Goal: Transaction & Acquisition: Purchase product/service

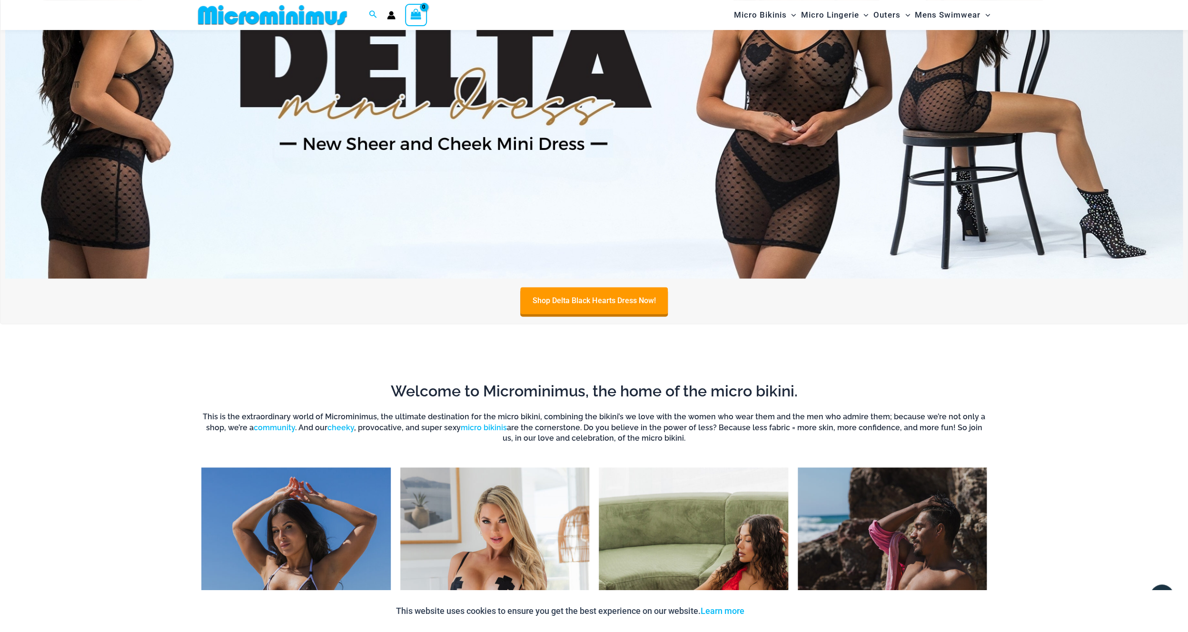
scroll to position [860, 0]
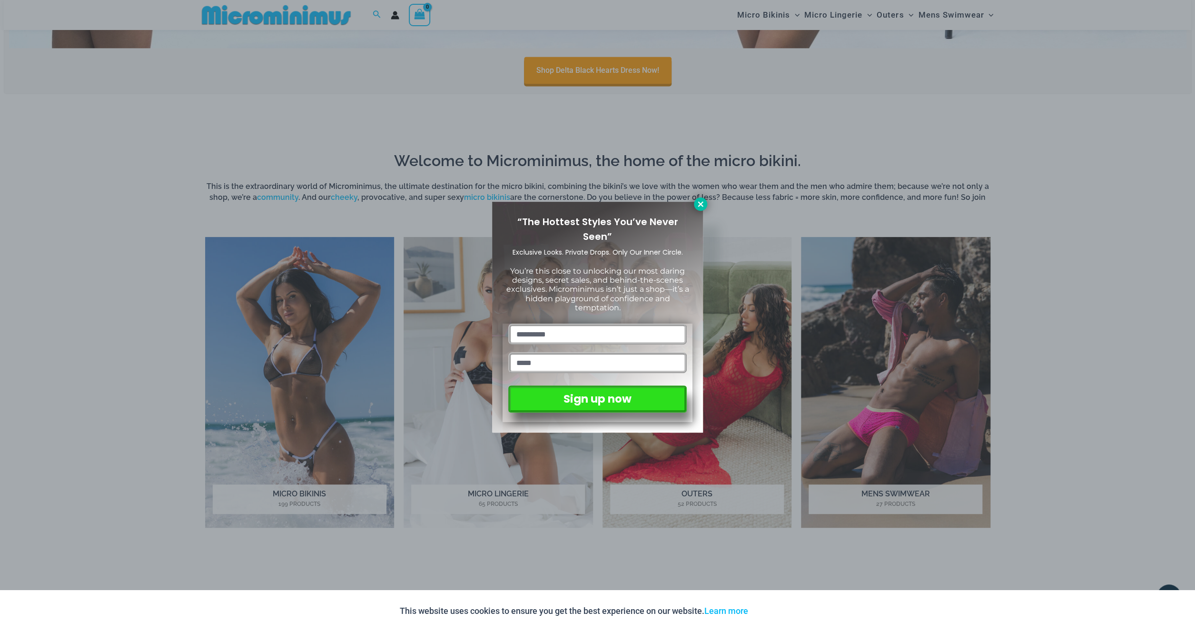
click at [700, 203] on icon at bounding box center [700, 204] width 9 height 9
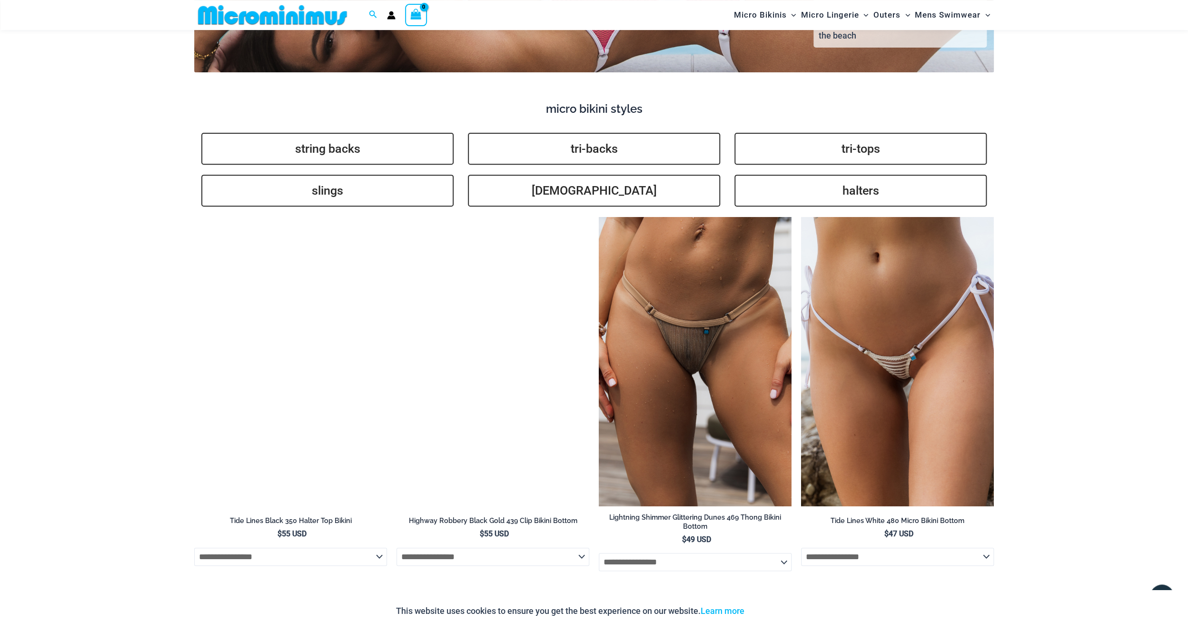
scroll to position [2642, 0]
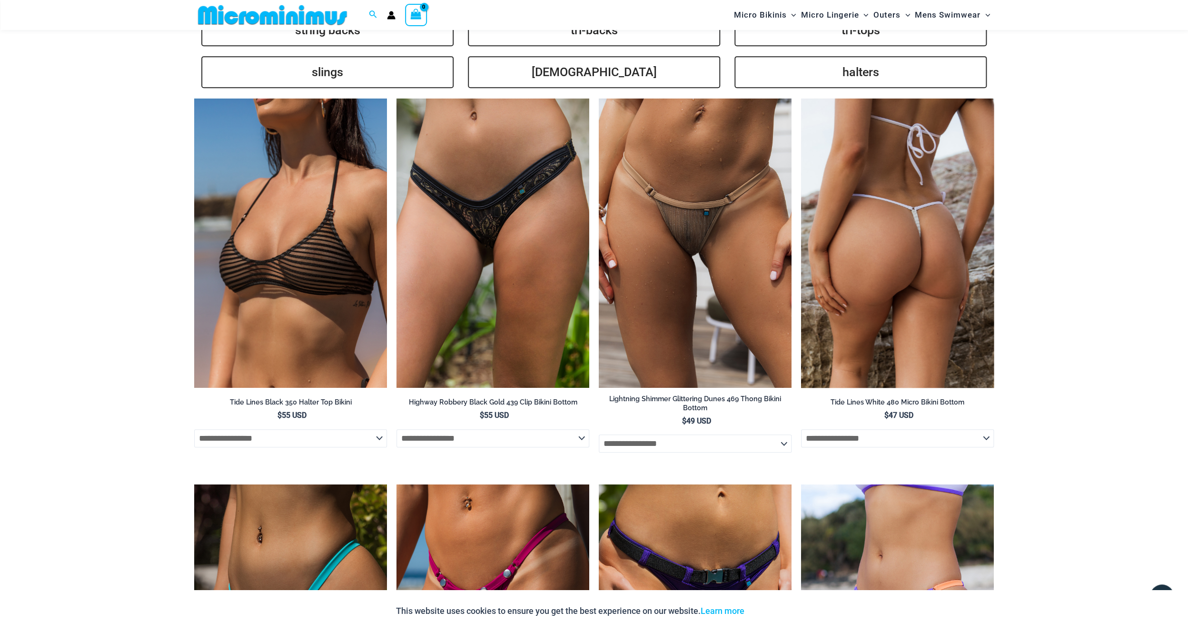
click at [875, 247] on img at bounding box center [897, 243] width 193 height 289
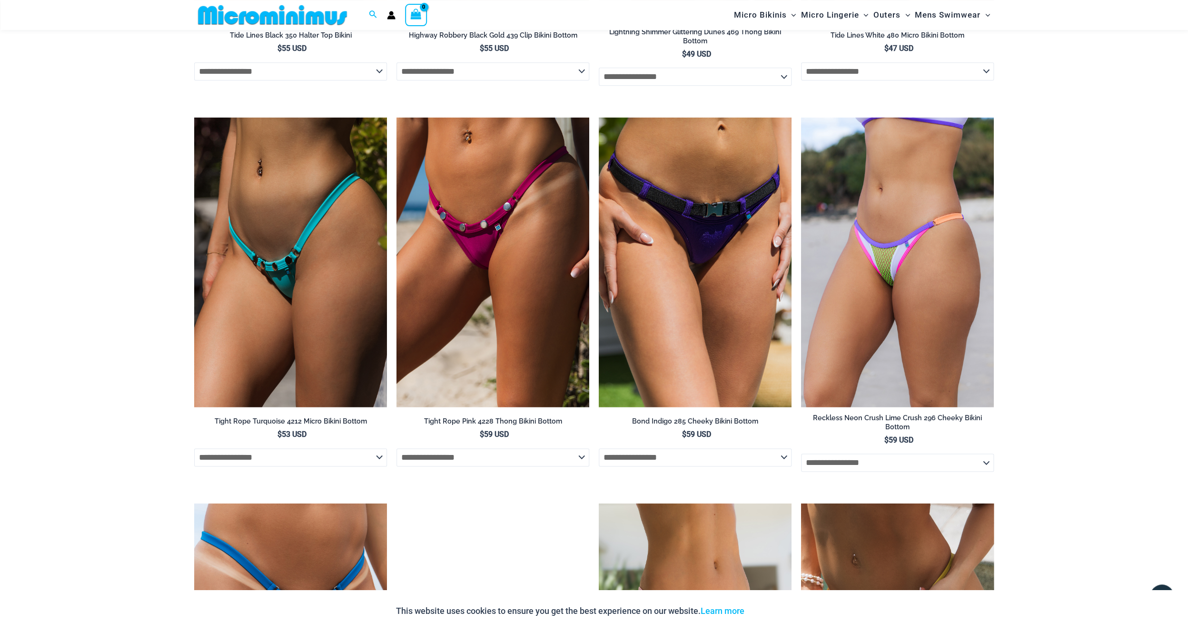
scroll to position [3030, 0]
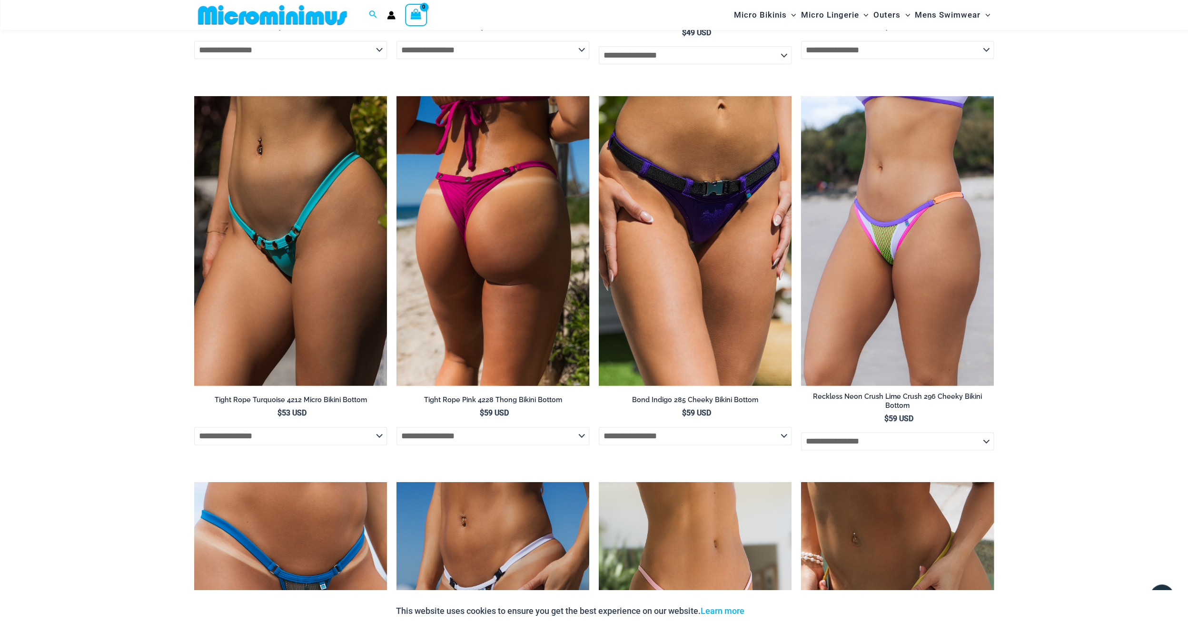
click at [463, 189] on img at bounding box center [492, 240] width 193 height 289
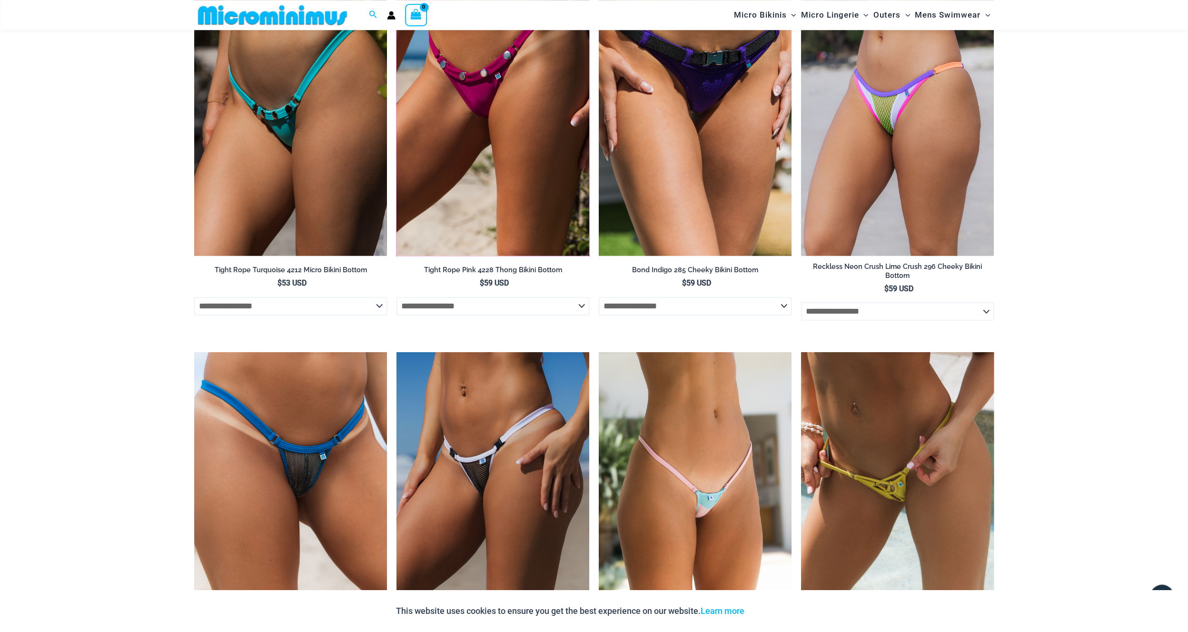
scroll to position [3289, 0]
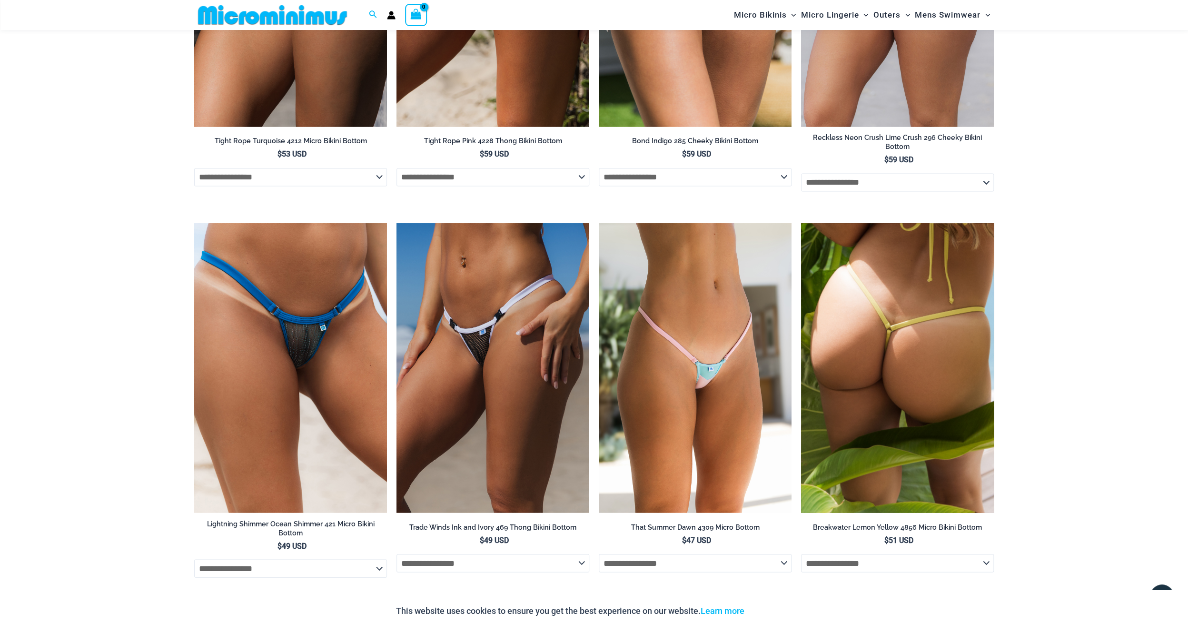
click at [856, 355] on img at bounding box center [897, 367] width 193 height 289
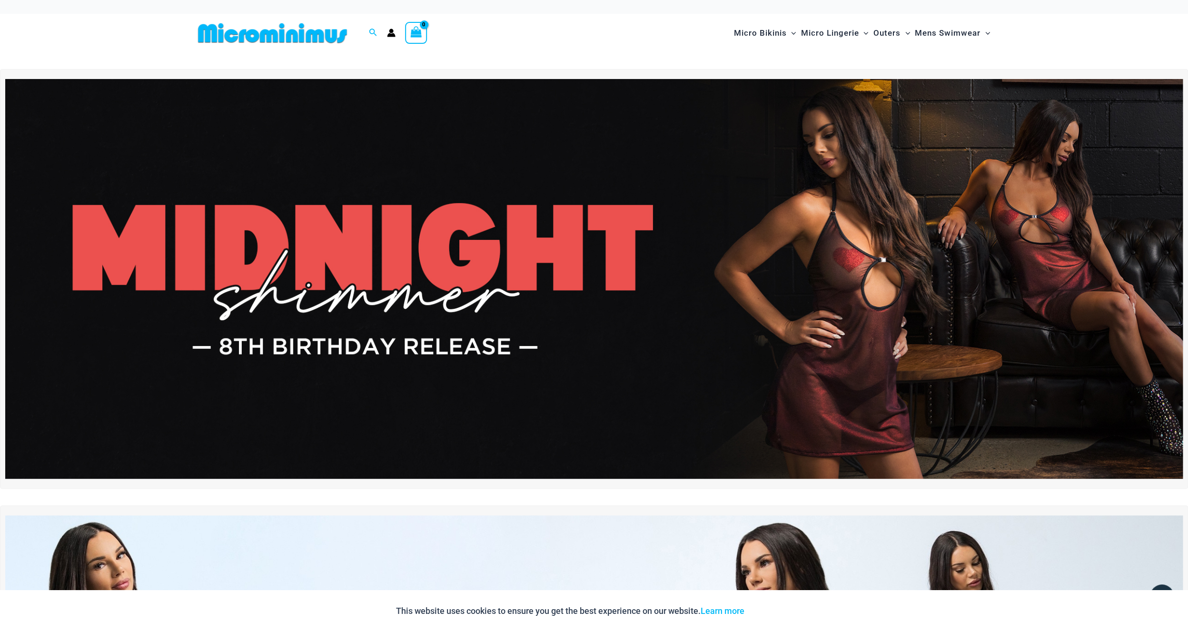
scroll to position [0, 0]
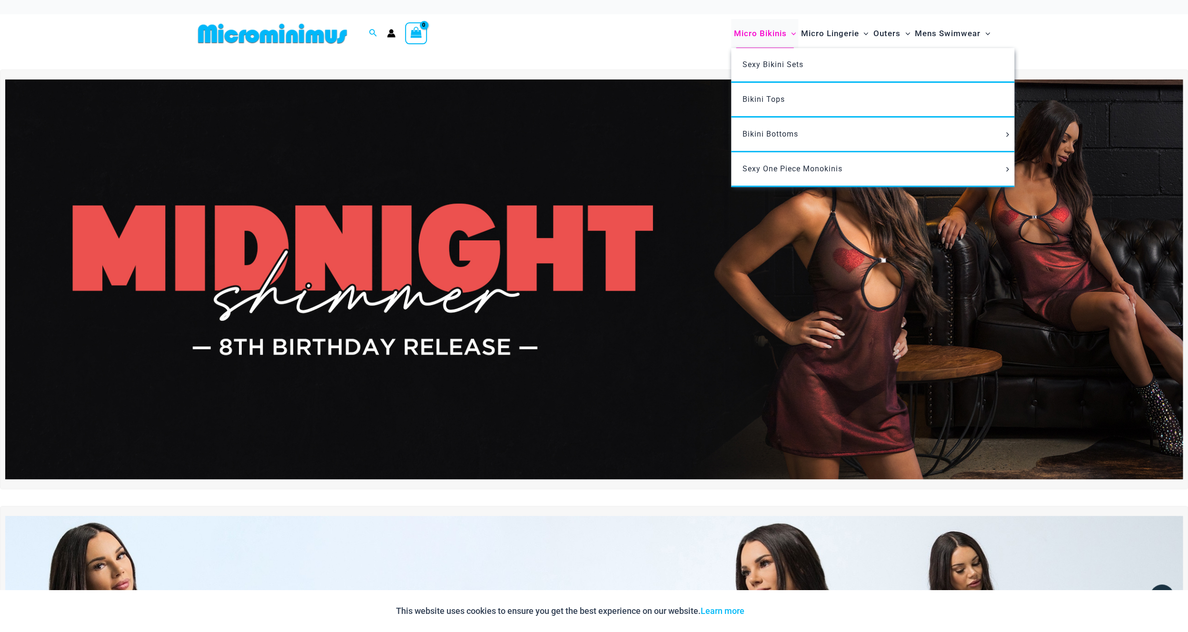
click at [772, 39] on span "Micro Bikinis" at bounding box center [759, 33] width 53 height 24
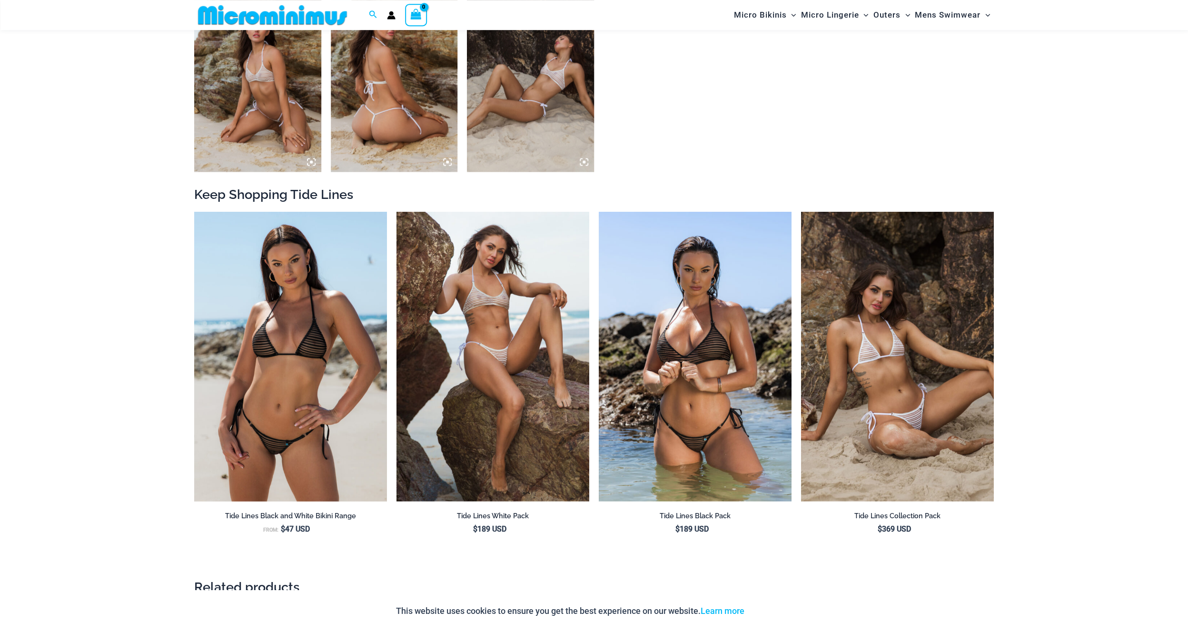
scroll to position [936, 0]
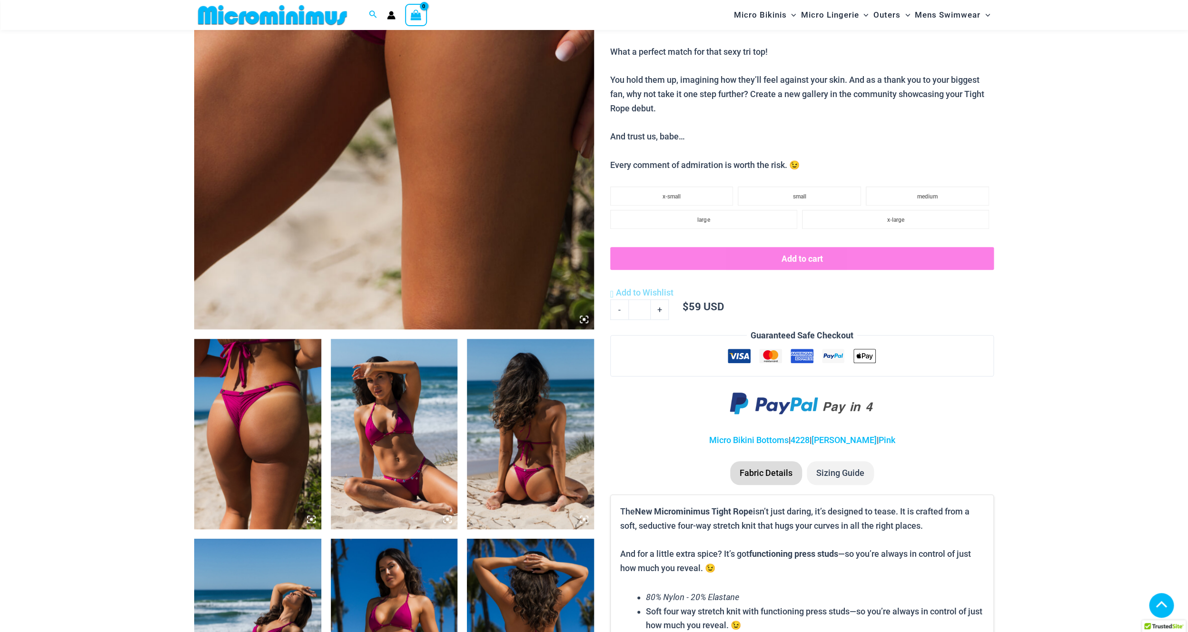
scroll to position [357, 0]
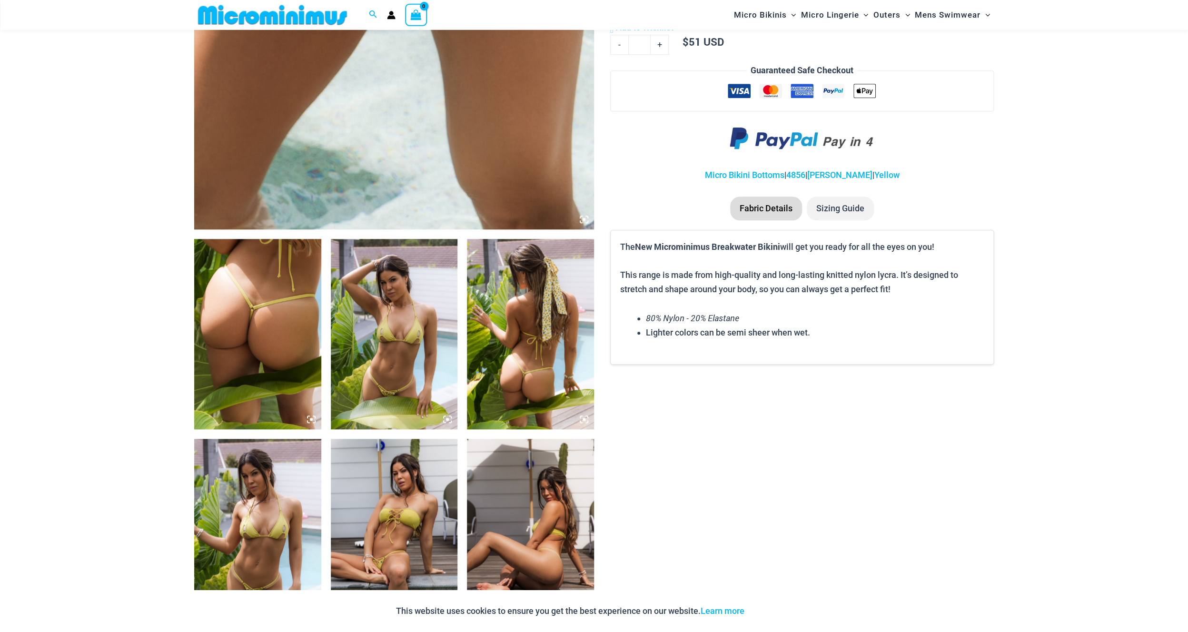
scroll to position [456, 0]
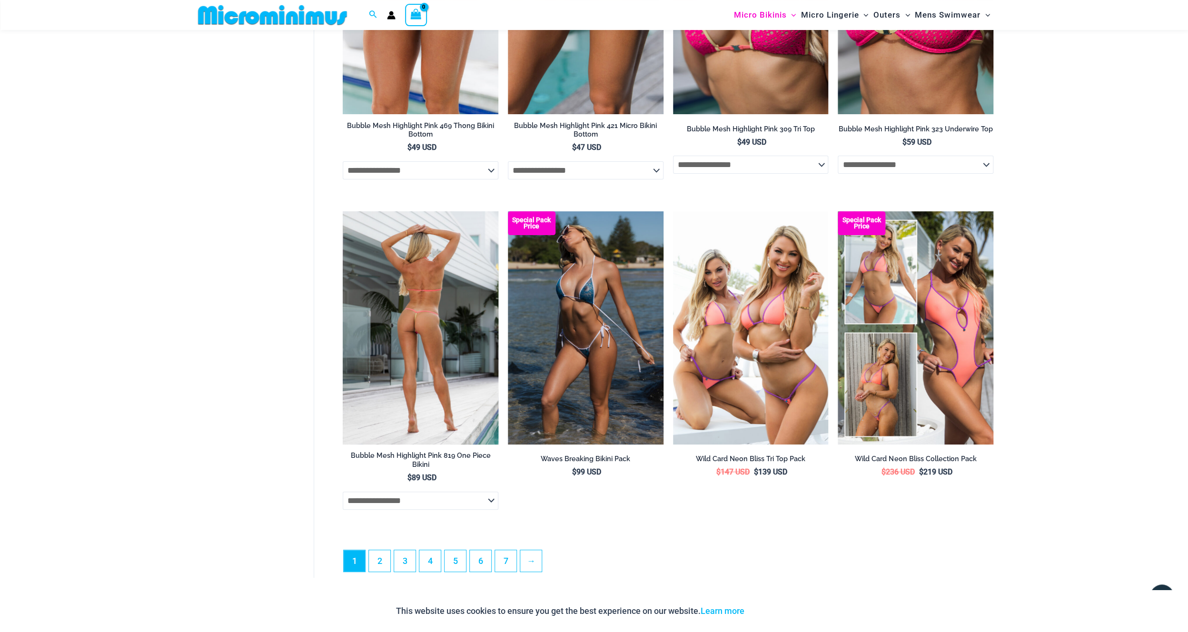
scroll to position [2535, 0]
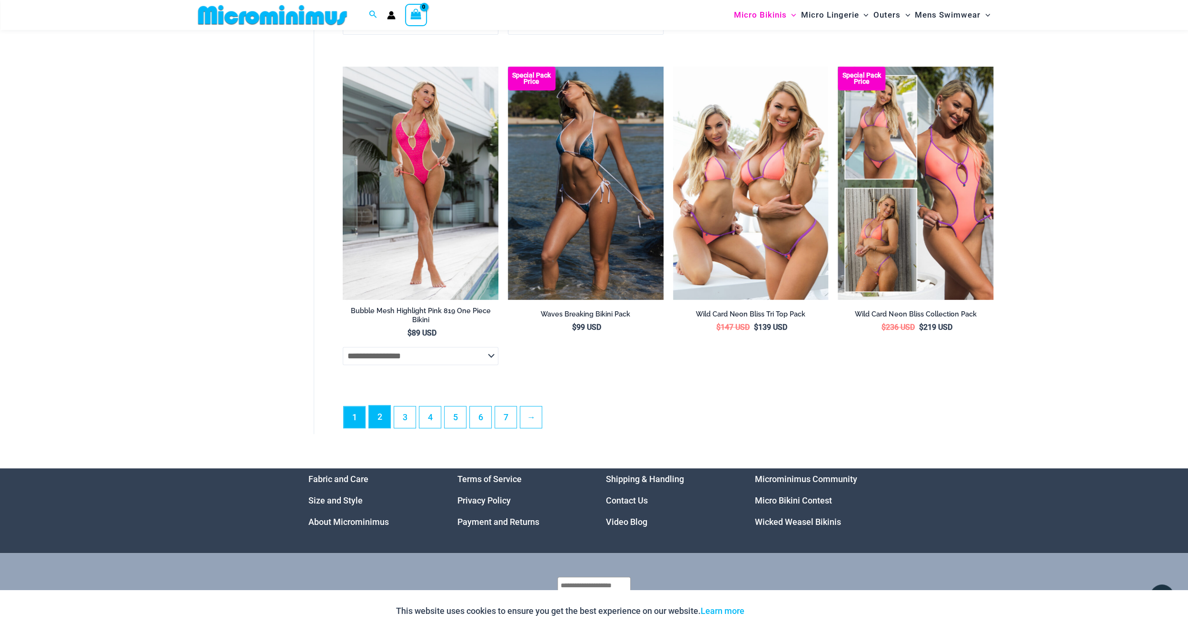
click at [378, 427] on link "2" at bounding box center [379, 417] width 21 height 22
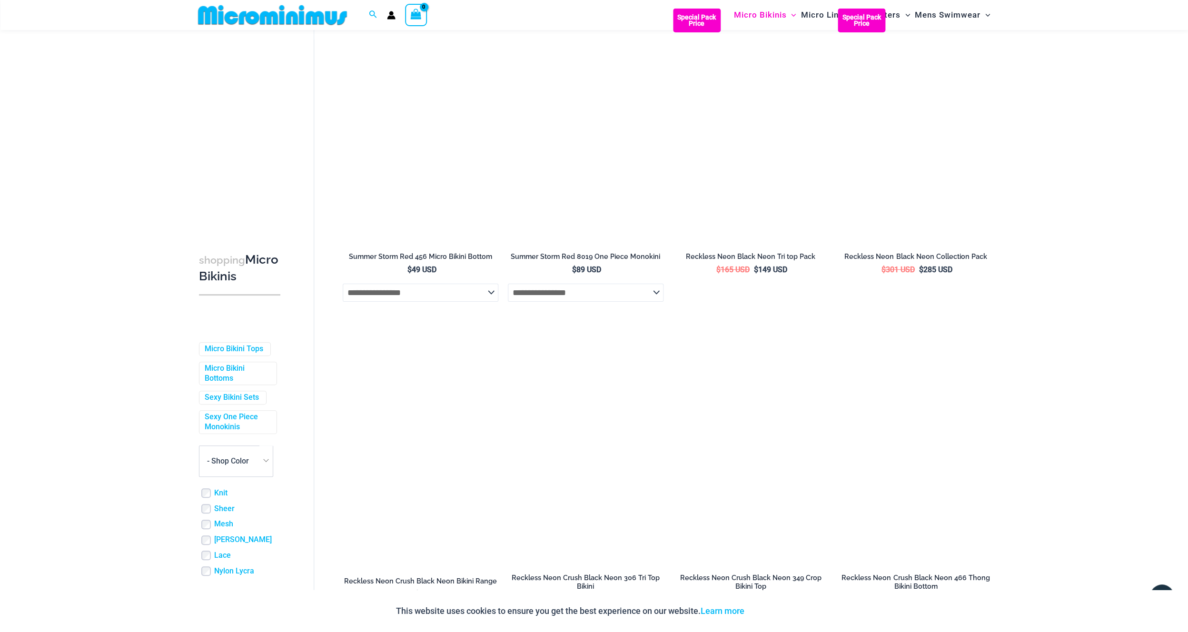
scroll to position [2384, 0]
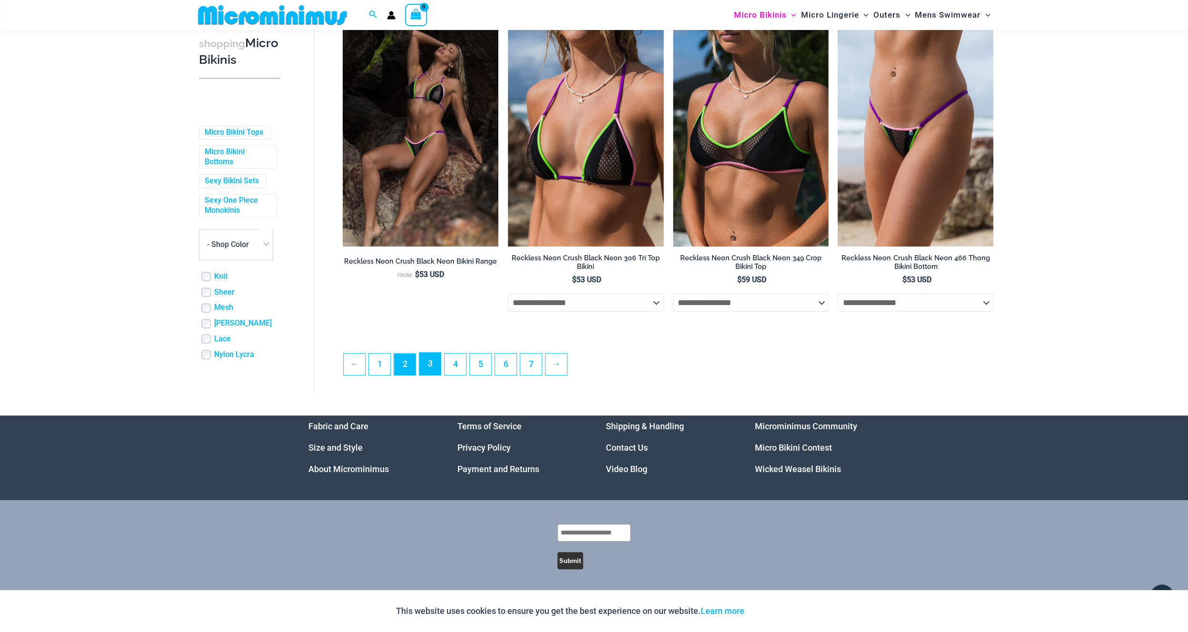
click at [438, 367] on link "3" at bounding box center [429, 364] width 21 height 22
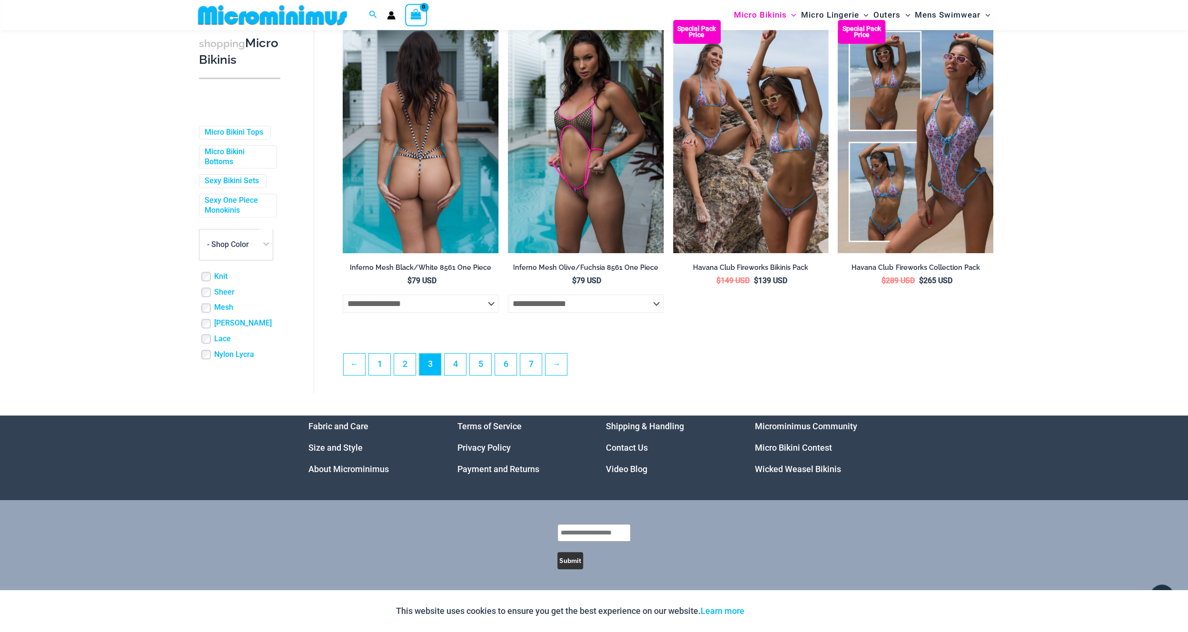
scroll to position [2384, 0]
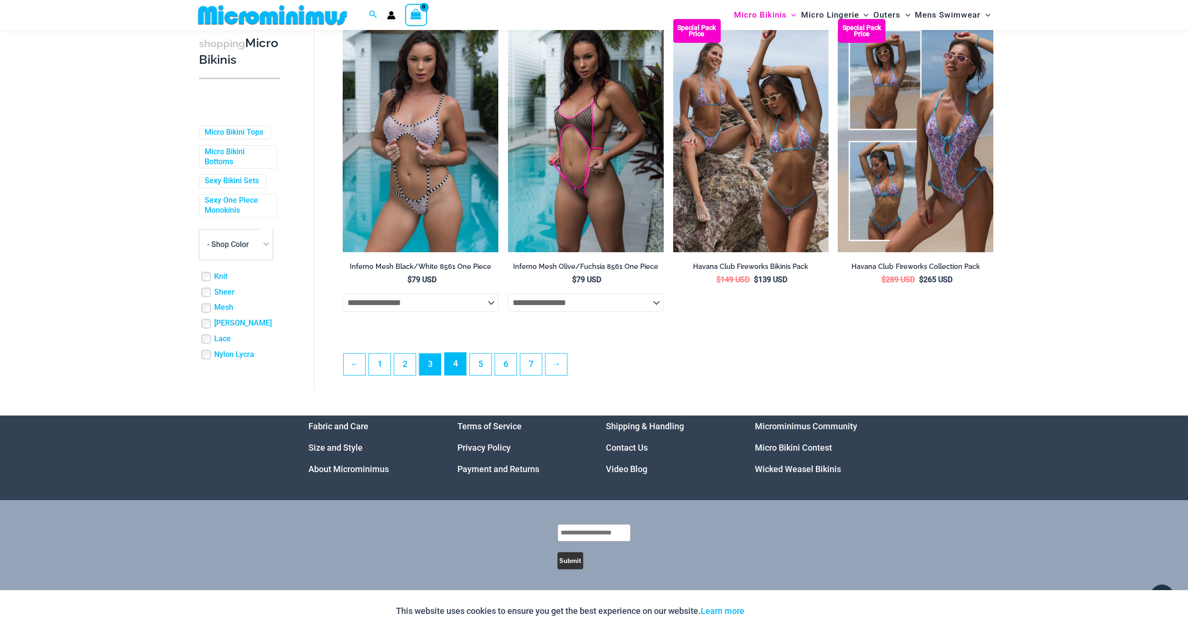
click at [456, 371] on link "4" at bounding box center [455, 364] width 21 height 22
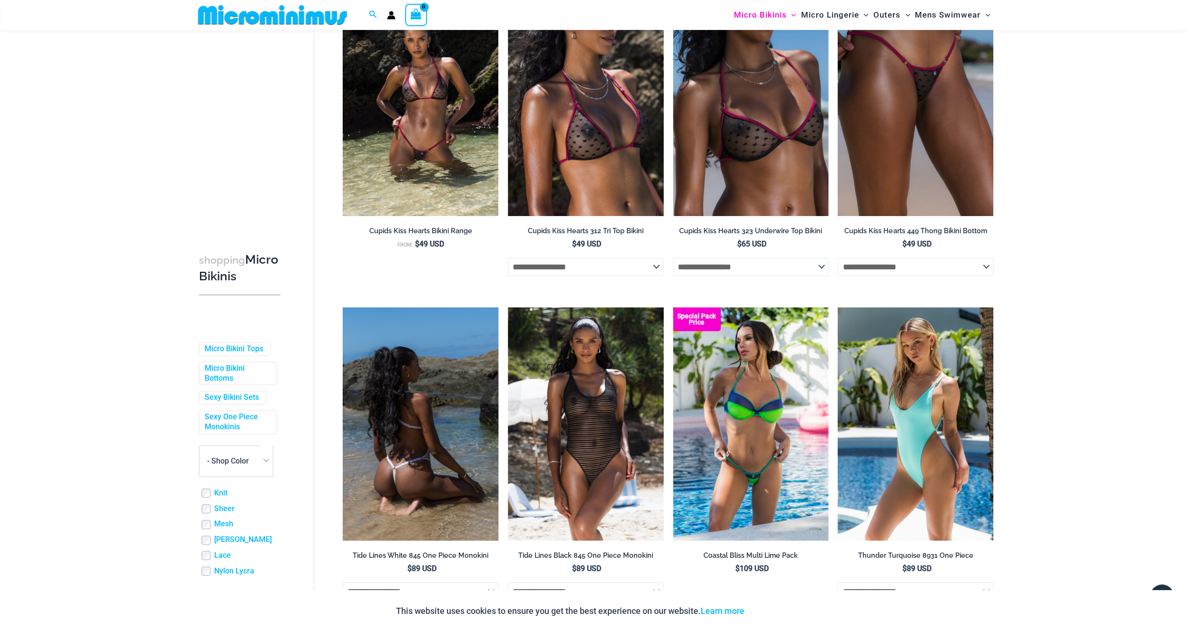
scroll to position [2109, 0]
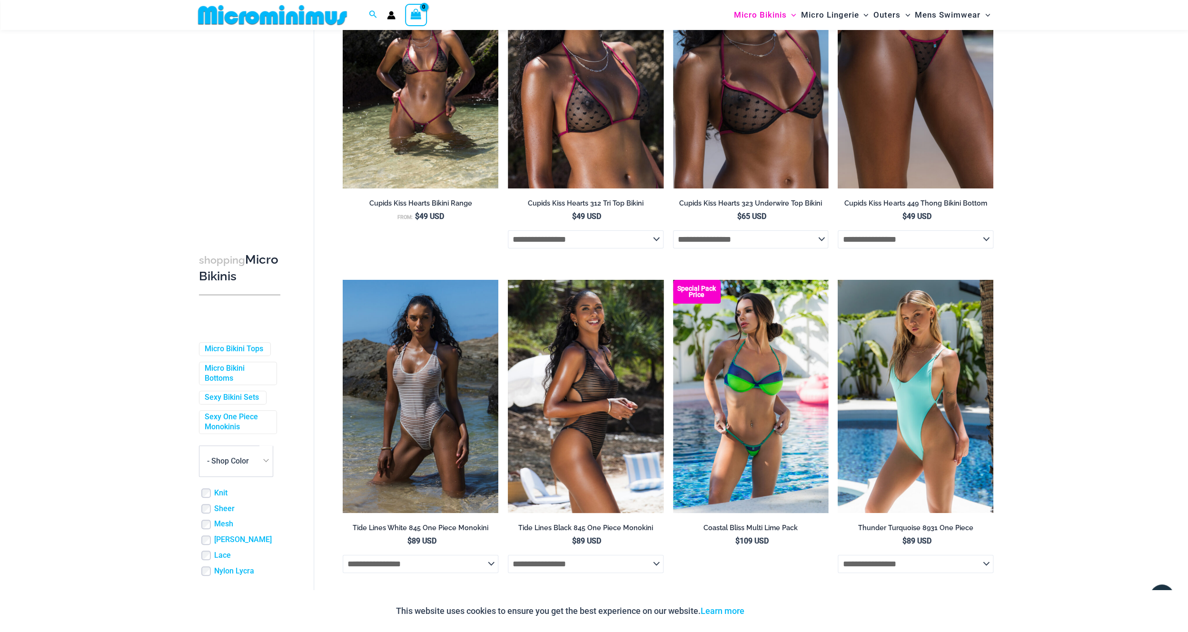
click at [550, 406] on img at bounding box center [586, 396] width 156 height 233
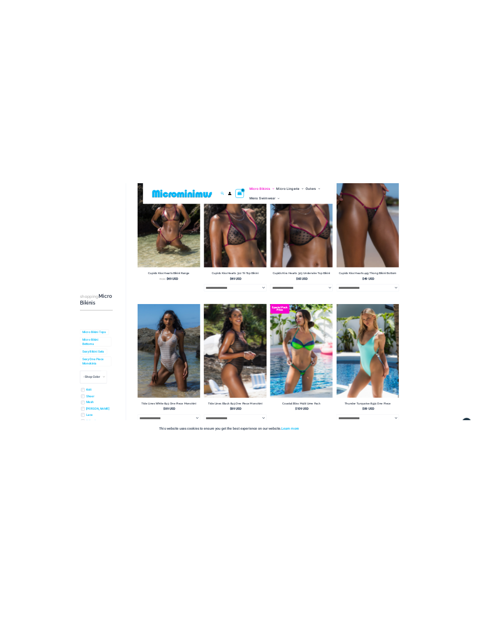
scroll to position [1523, 0]
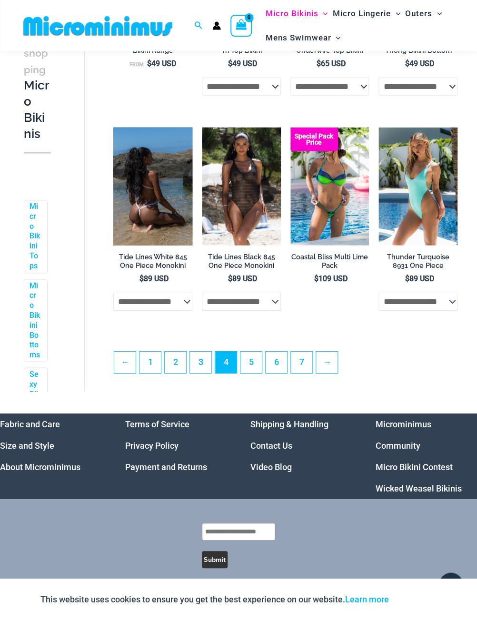
click at [144, 177] on img at bounding box center [152, 187] width 79 height 119
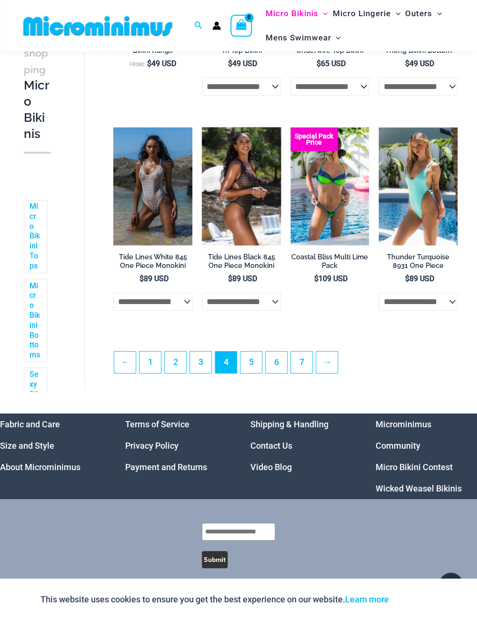
click at [251, 229] on img at bounding box center [241, 187] width 79 height 119
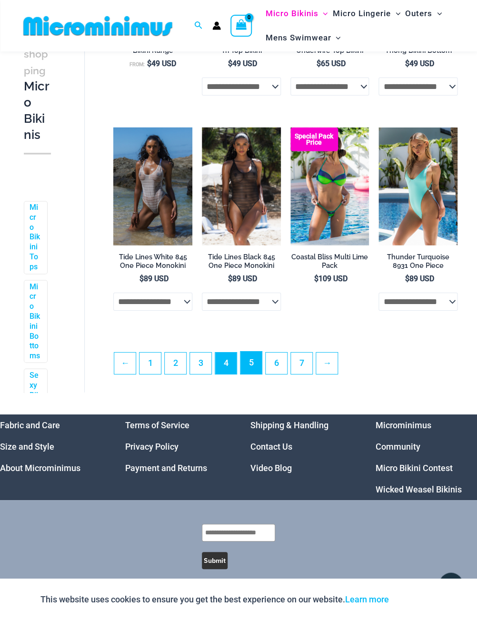
click at [258, 371] on link "5" at bounding box center [250, 363] width 21 height 22
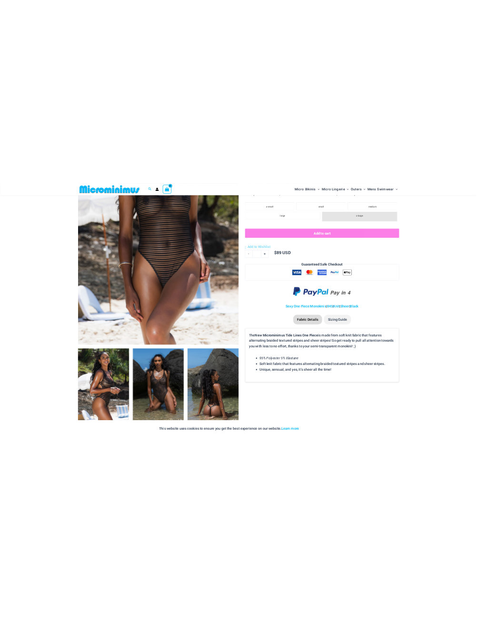
scroll to position [288, 0]
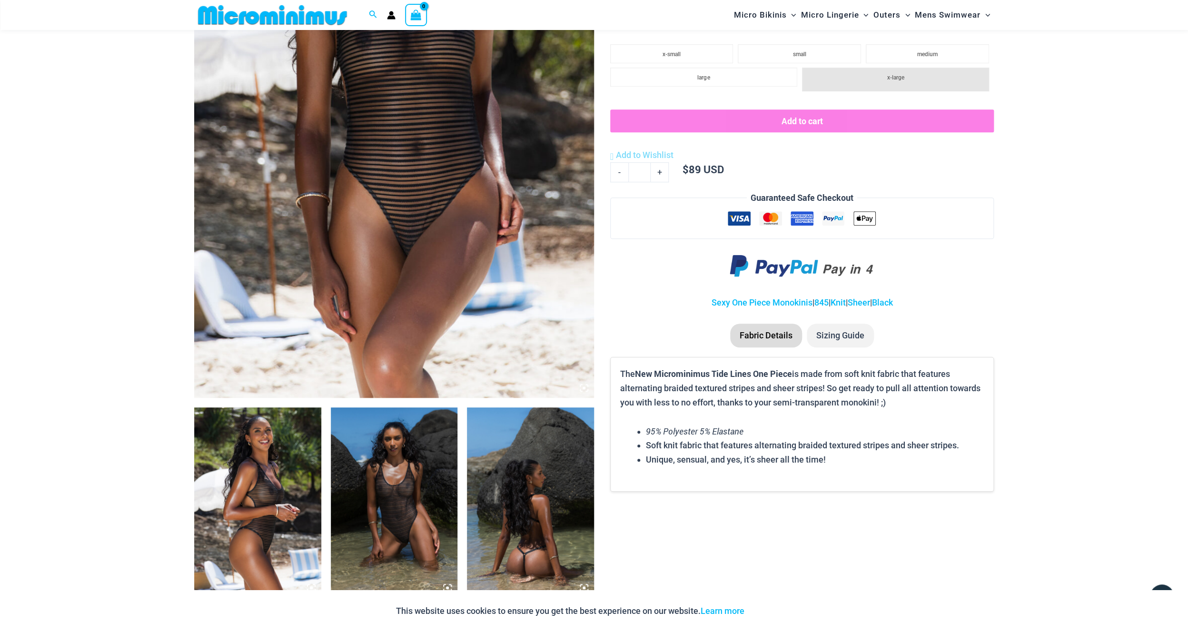
click at [394, 448] on img at bounding box center [394, 502] width 127 height 190
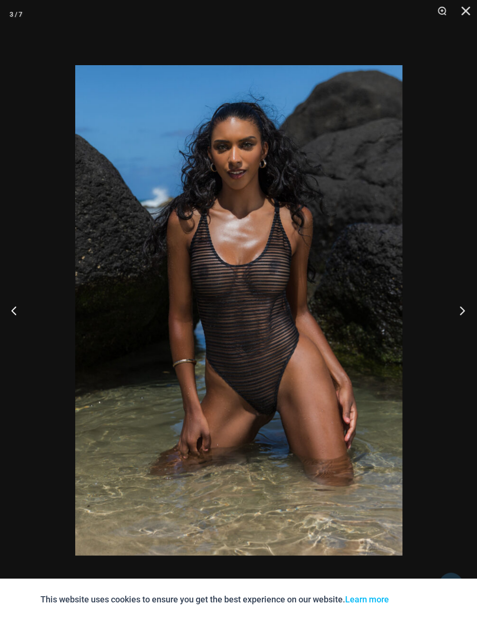
click at [463, 315] on button "Next" at bounding box center [459, 311] width 36 height 48
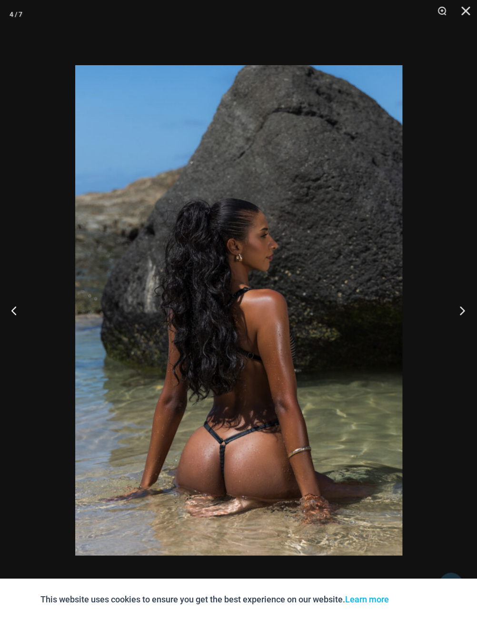
click at [460, 315] on button "Next" at bounding box center [459, 311] width 36 height 48
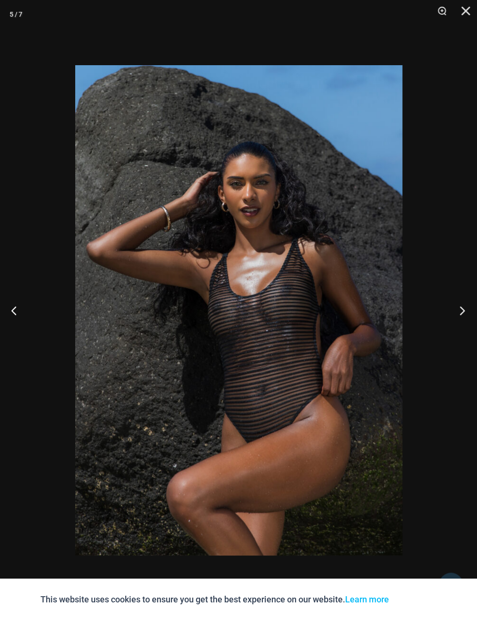
click at [460, 315] on button "Next" at bounding box center [459, 311] width 36 height 48
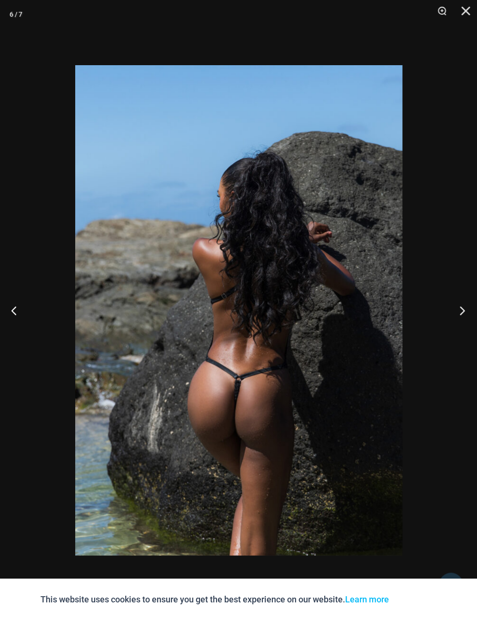
click at [460, 315] on button "Next" at bounding box center [459, 311] width 36 height 48
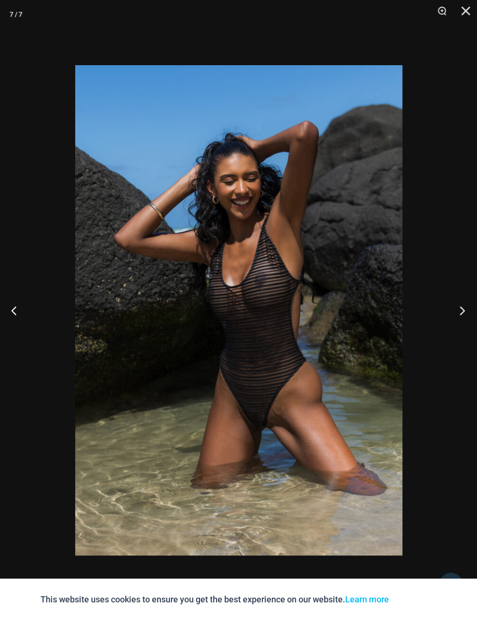
click at [458, 311] on button "Next" at bounding box center [459, 311] width 36 height 48
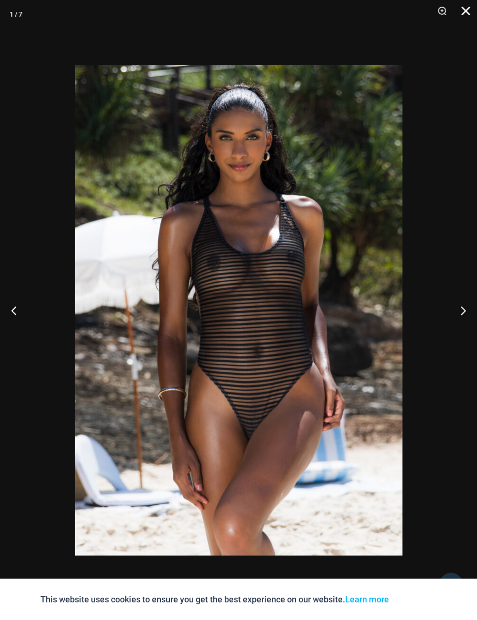
click at [467, 10] on button "Close" at bounding box center [462, 14] width 24 height 29
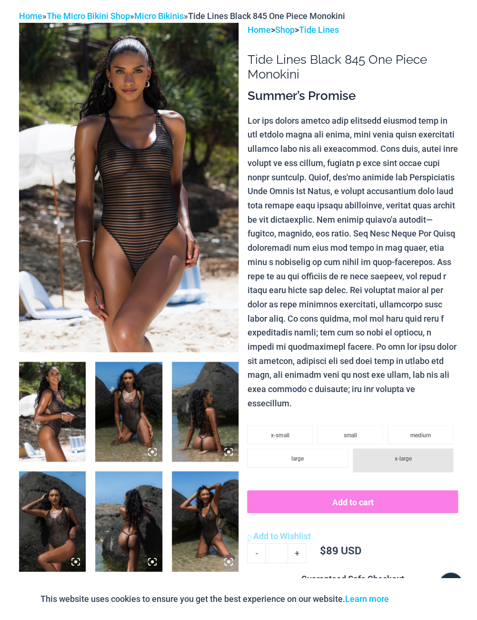
scroll to position [0, 0]
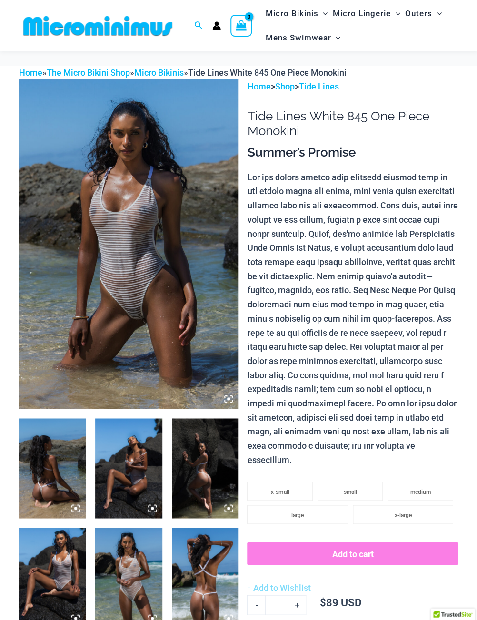
scroll to position [114, 0]
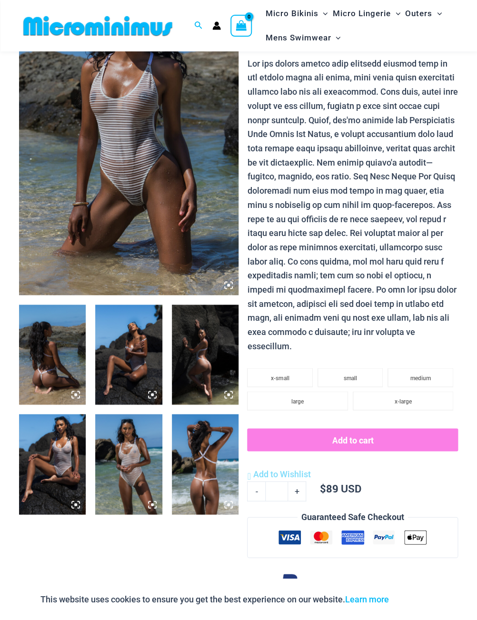
click at [126, 439] on img at bounding box center [128, 464] width 67 height 100
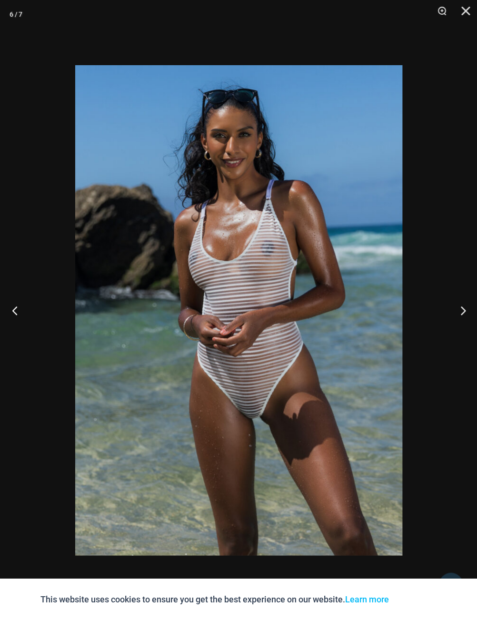
click at [13, 309] on button "Previous" at bounding box center [18, 311] width 36 height 48
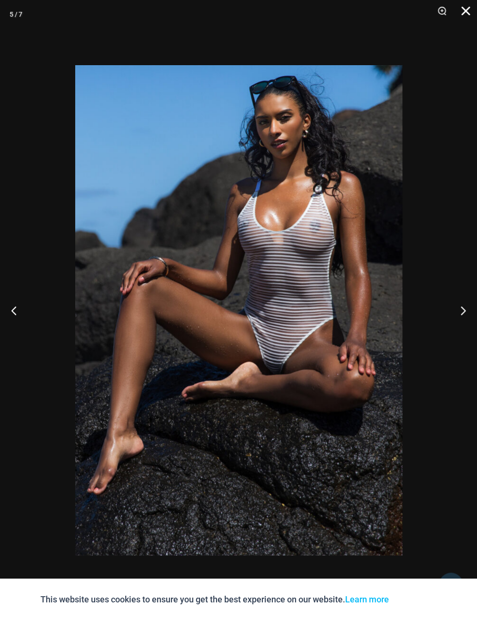
click at [462, 11] on button "Close" at bounding box center [462, 14] width 24 height 29
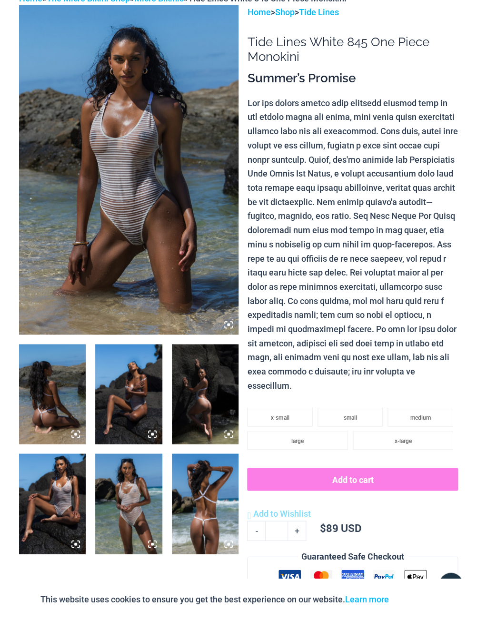
scroll to position [0, 0]
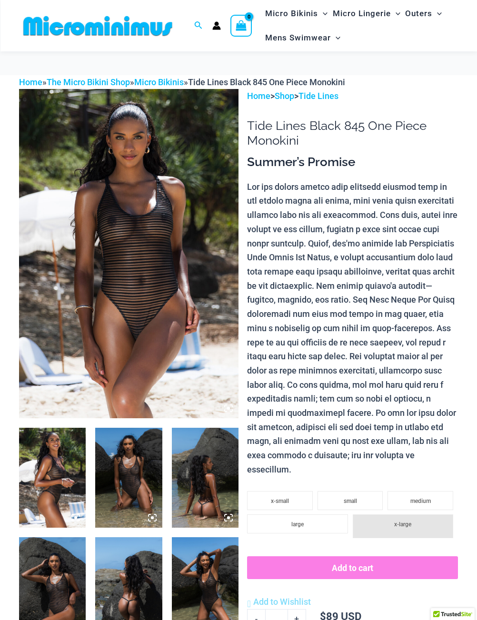
scroll to position [249, 0]
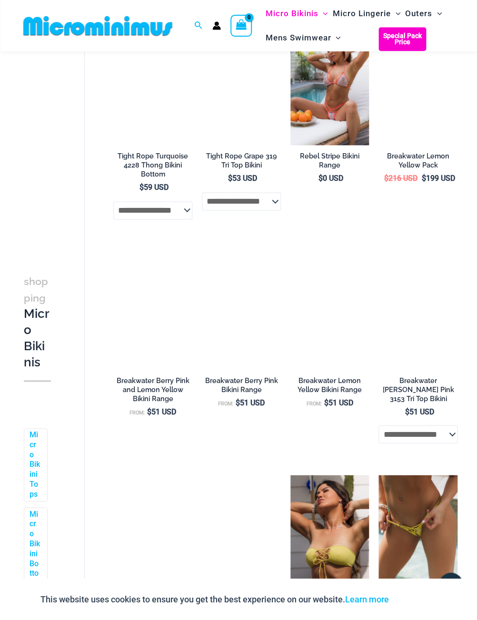
scroll to position [1377, 0]
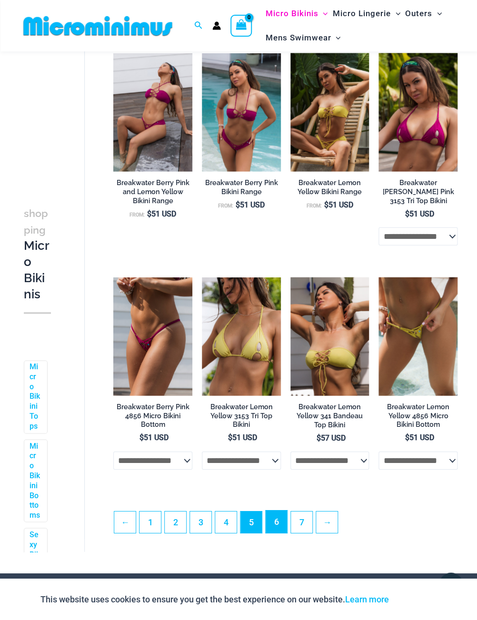
click at [279, 520] on link "6" at bounding box center [276, 521] width 21 height 22
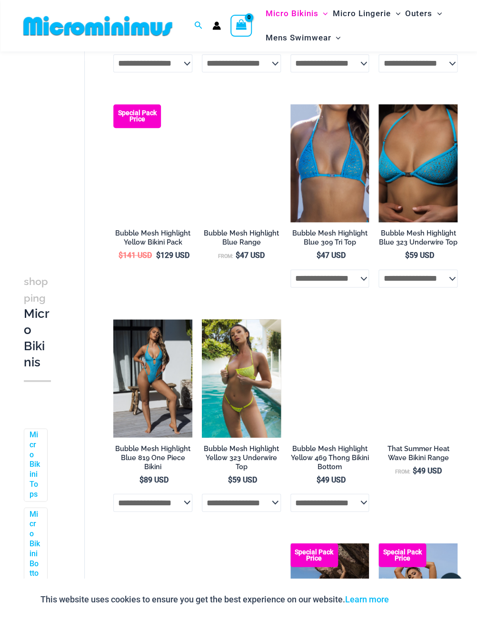
scroll to position [1392, 0]
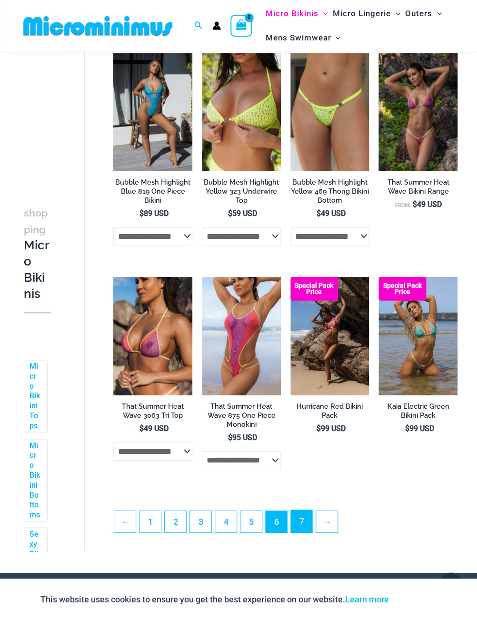
click at [304, 532] on link "7" at bounding box center [301, 521] width 21 height 22
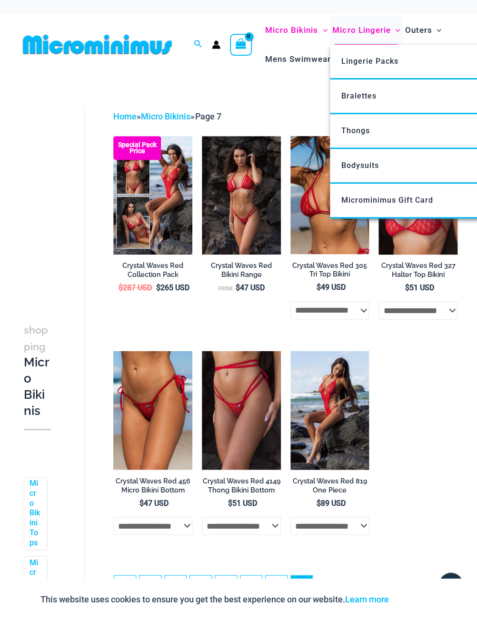
click at [362, 33] on span "Micro Lingerie" at bounding box center [361, 30] width 58 height 24
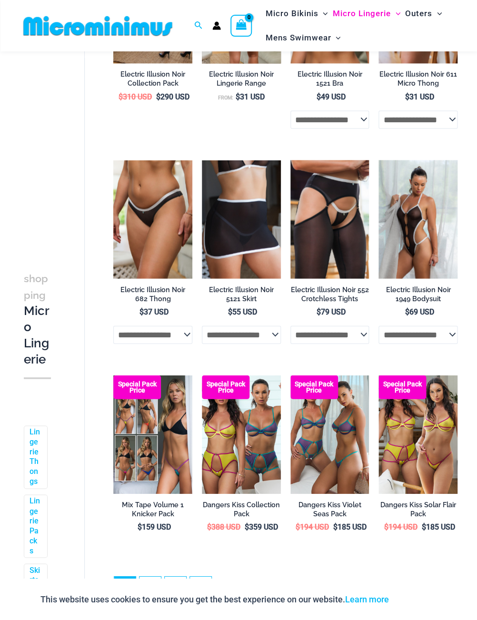
scroll to position [1392, 0]
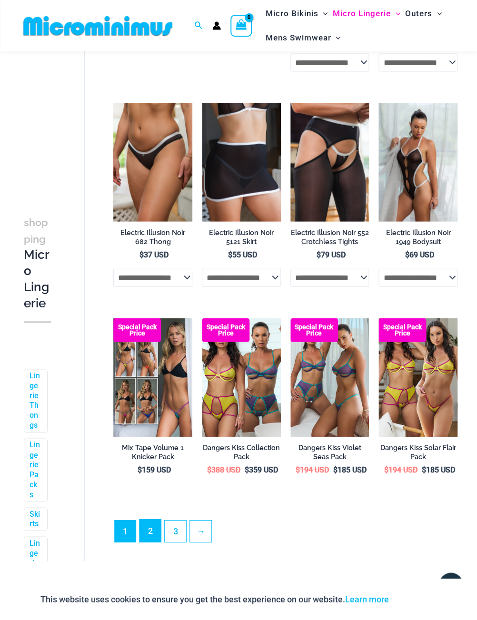
click at [151, 535] on link "2" at bounding box center [149, 530] width 21 height 22
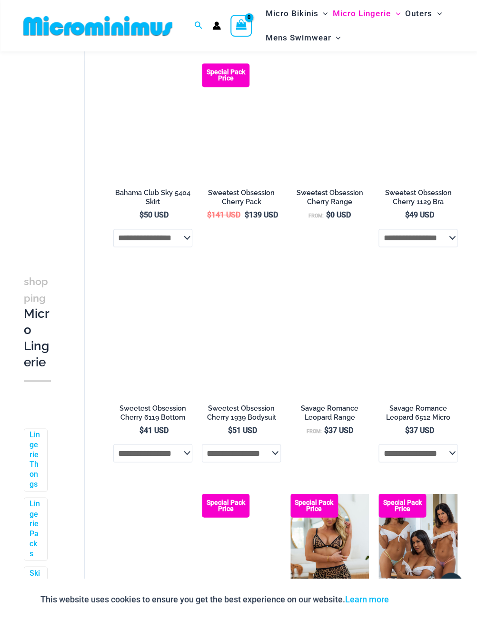
scroll to position [1407, 0]
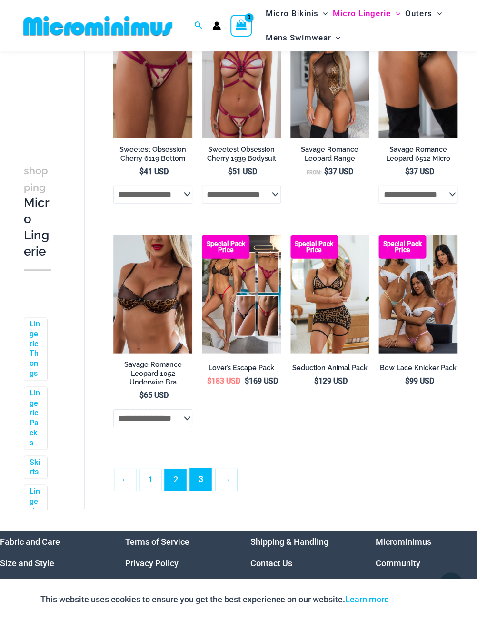
click at [204, 490] on link "3" at bounding box center [200, 479] width 21 height 22
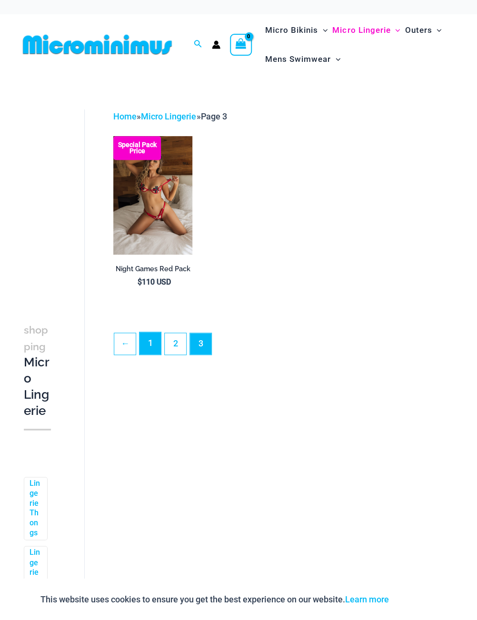
click at [150, 347] on link "1" at bounding box center [149, 343] width 21 height 22
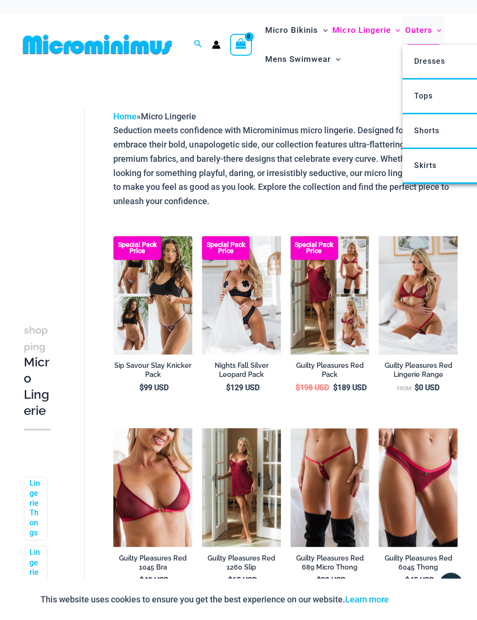
click at [429, 33] on span "Outers" at bounding box center [418, 30] width 27 height 24
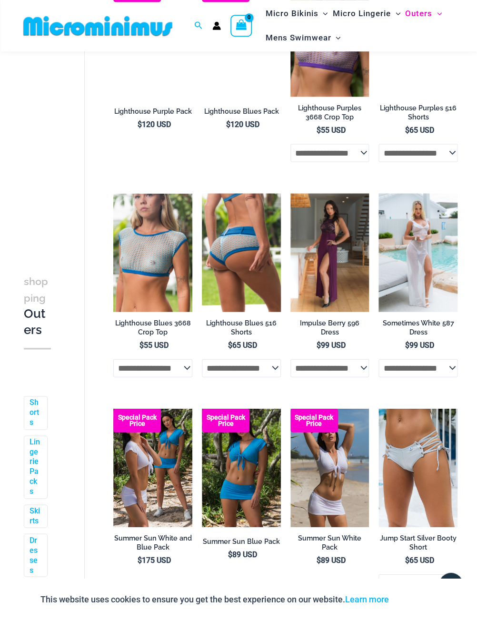
scroll to position [1627, 0]
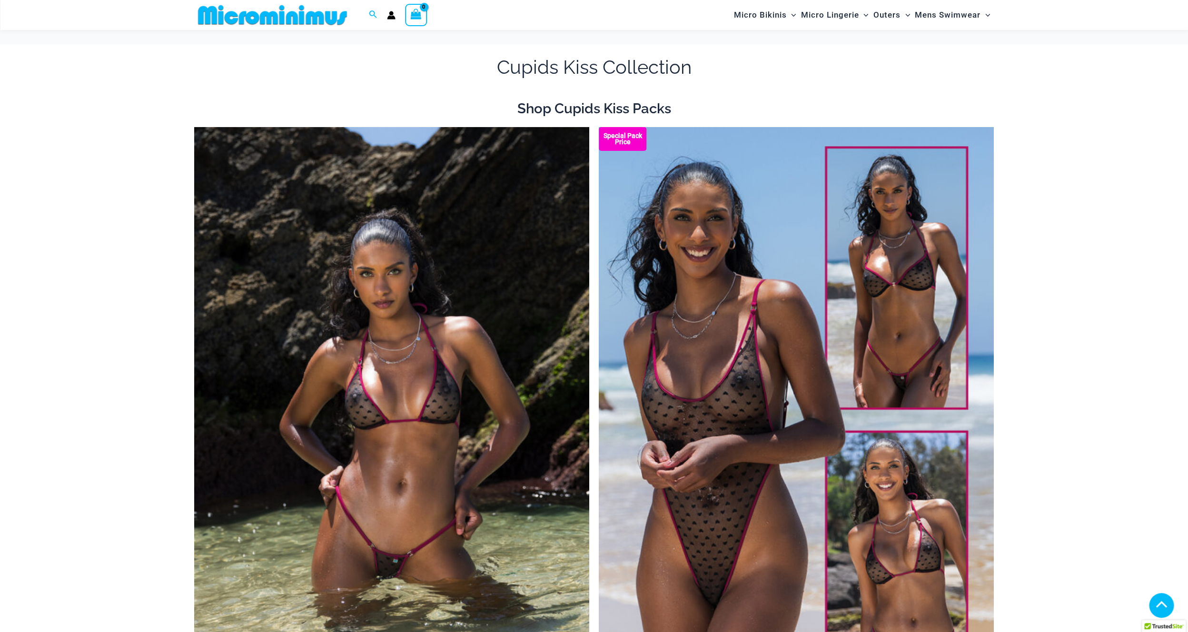
scroll to position [175, 0]
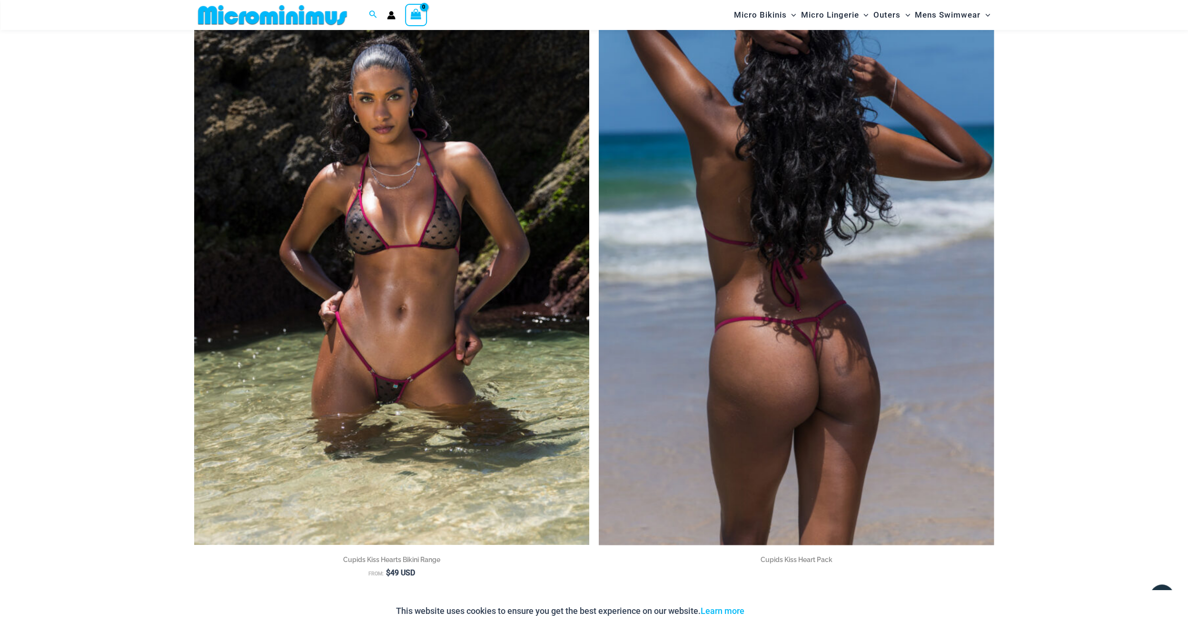
click at [896, 272] on img at bounding box center [796, 248] width 395 height 593
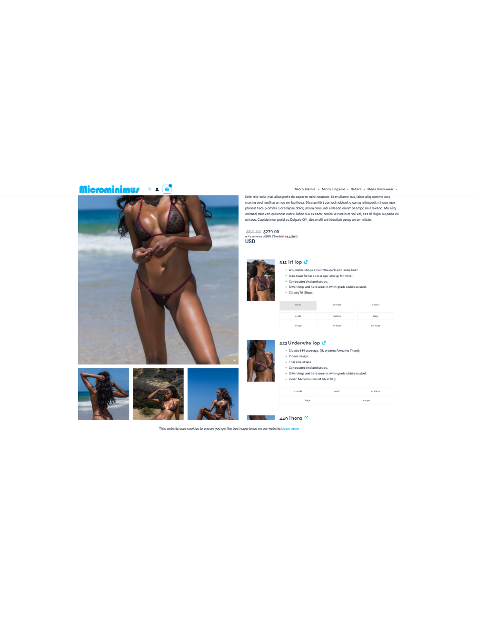
scroll to position [366, 0]
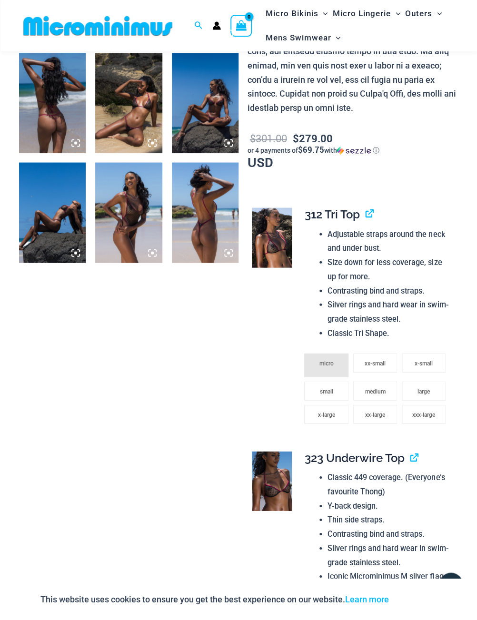
click at [136, 135] on img at bounding box center [128, 103] width 67 height 100
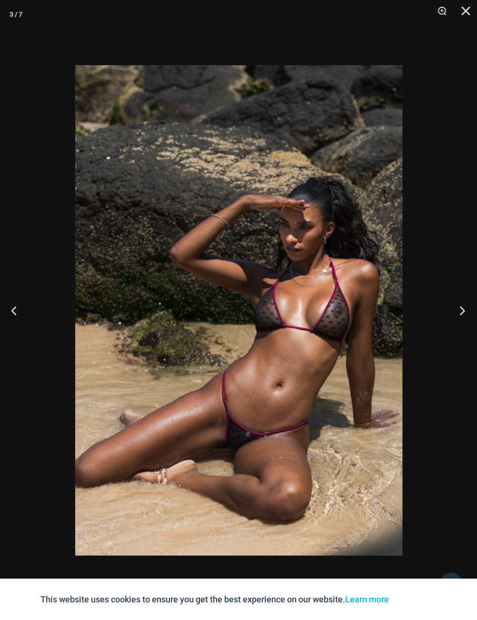
click at [453, 311] on button "Next" at bounding box center [459, 311] width 36 height 48
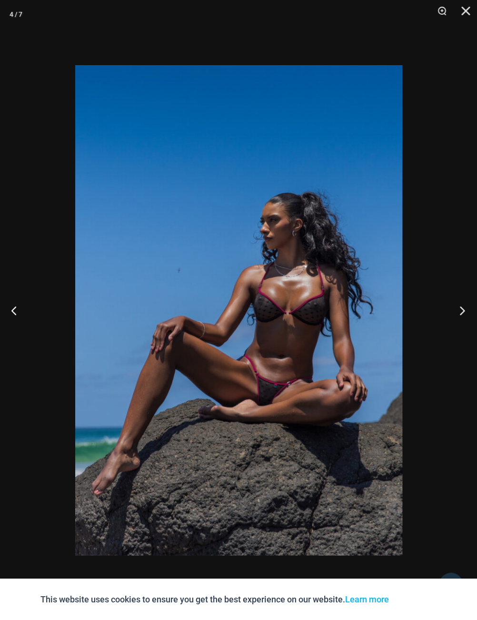
click at [453, 311] on button "Next" at bounding box center [459, 311] width 36 height 48
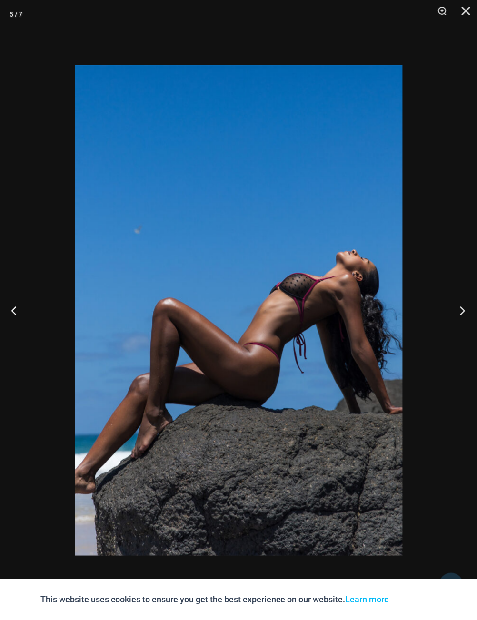
click at [453, 311] on button "Next" at bounding box center [459, 311] width 36 height 48
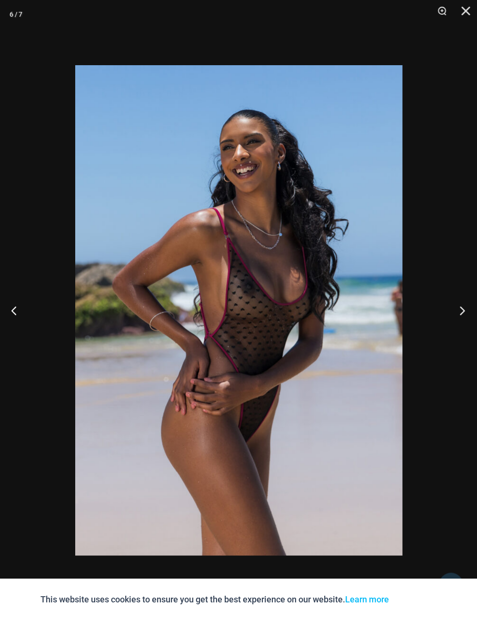
click at [453, 311] on button "Next" at bounding box center [459, 311] width 36 height 48
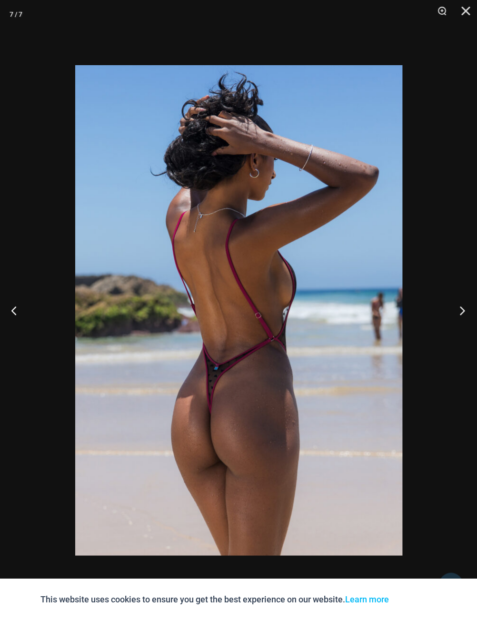
click at [453, 311] on button "Next" at bounding box center [459, 311] width 36 height 48
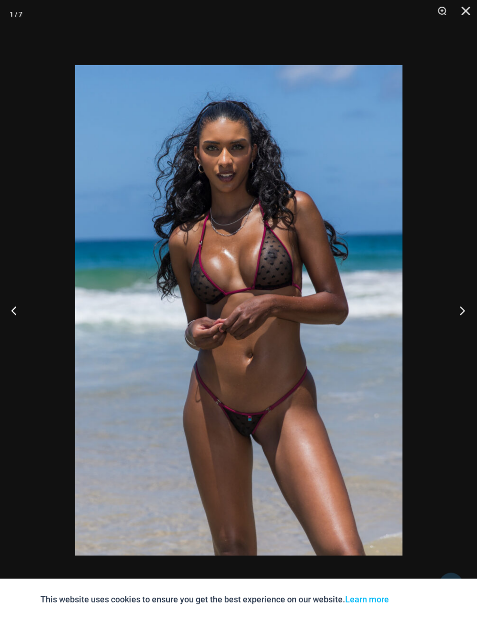
click at [454, 311] on button "Next" at bounding box center [459, 311] width 36 height 48
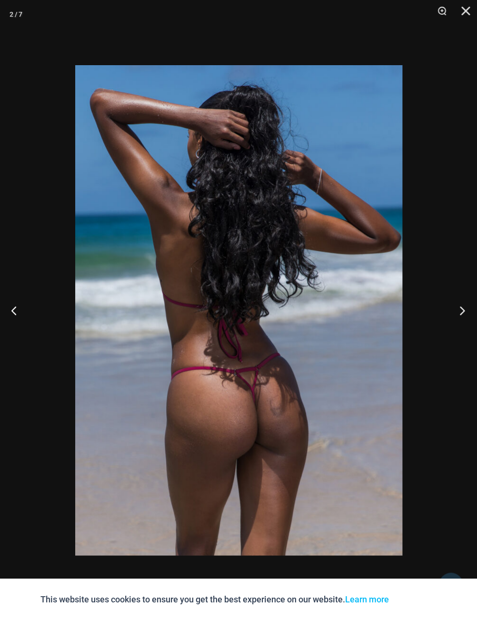
click at [454, 312] on button "Next" at bounding box center [459, 311] width 36 height 48
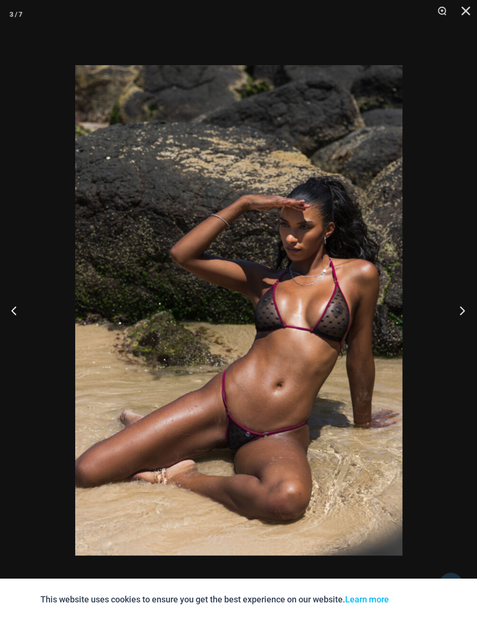
click at [454, 312] on button "Next" at bounding box center [459, 311] width 36 height 48
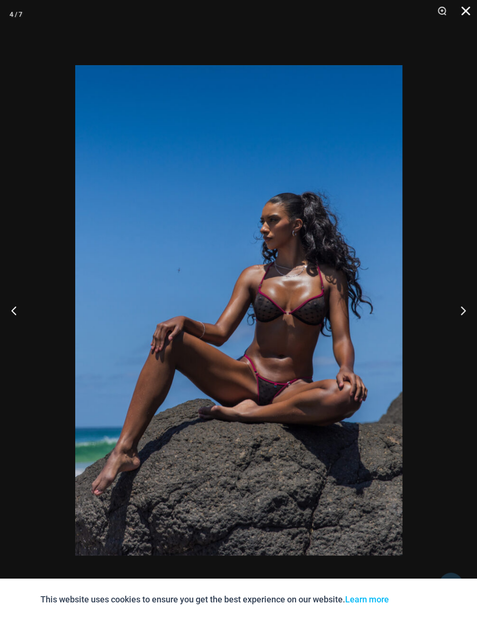
click at [462, 14] on button "Close" at bounding box center [462, 14] width 24 height 29
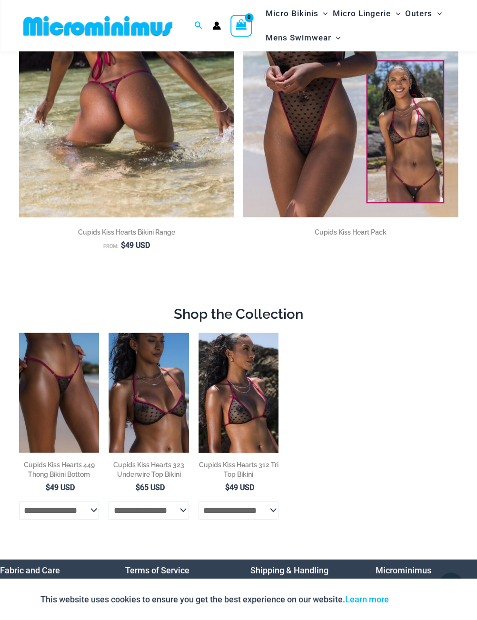
scroll to position [249, 0]
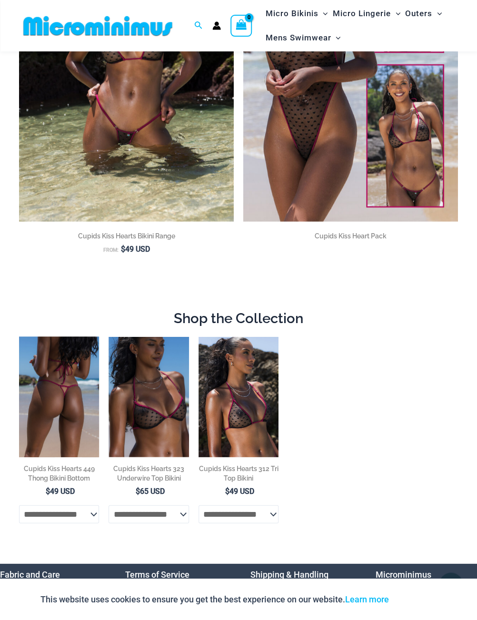
click at [70, 376] on img at bounding box center [59, 397] width 80 height 120
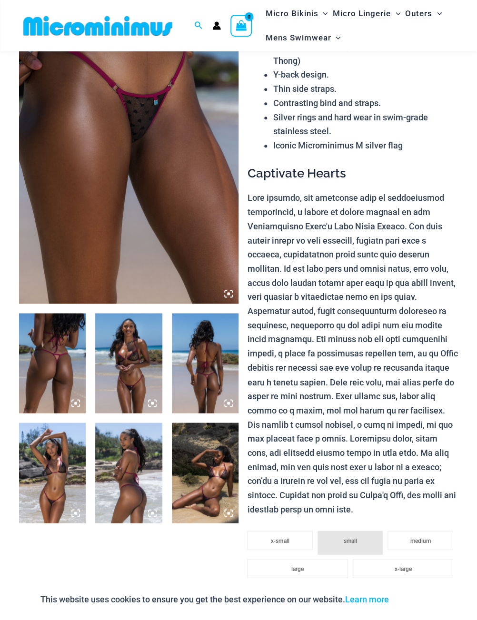
scroll to position [105, 0]
